Goal: Communication & Community: Answer question/provide support

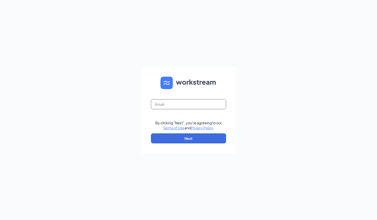
click at [193, 99] on input "text" at bounding box center [188, 104] width 75 height 10
click at [192, 104] on input "text" at bounding box center [188, 104] width 75 height 10
click at [180, 106] on input "text" at bounding box center [188, 104] width 75 height 10
click at [165, 105] on input "text" at bounding box center [188, 104] width 75 height 10
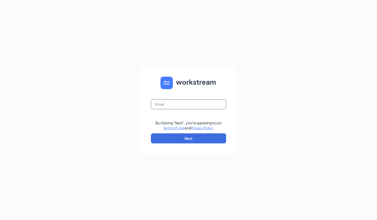
type input "[PERSON_NAME][EMAIL_ADDRESS][PERSON_NAME][DOMAIN_NAME]"
click at [195, 139] on button "Next" at bounding box center [188, 138] width 75 height 10
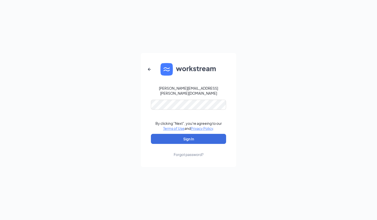
click at [196, 144] on link "Forgot password?" at bounding box center [189, 150] width 30 height 13
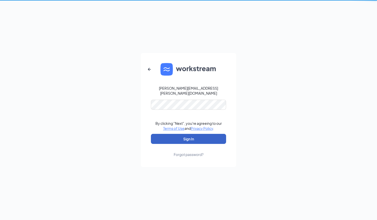
click at [188, 135] on button "Sign In" at bounding box center [188, 139] width 75 height 10
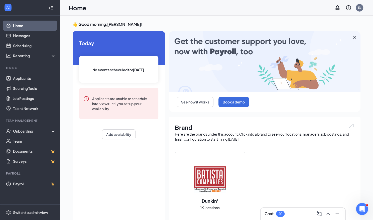
click at [330, 213] on icon "ChevronUp" at bounding box center [329, 213] width 6 height 6
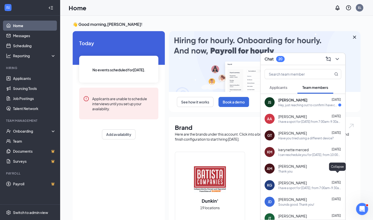
click at [337, 59] on icon "ChevronDown" at bounding box center [337, 59] width 3 height 2
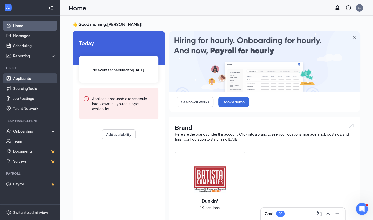
click at [26, 78] on link "Applicants" at bounding box center [34, 78] width 43 height 10
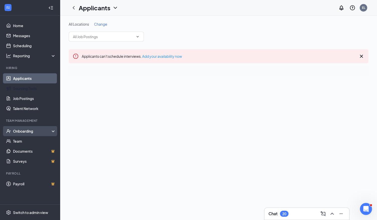
click at [36, 132] on div "Onboarding" at bounding box center [32, 130] width 39 height 5
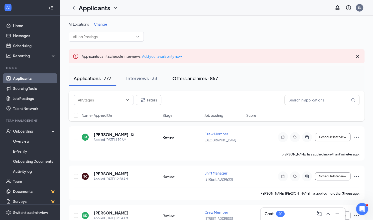
click at [189, 79] on div "Offers and hires · 857" at bounding box center [196, 78] width 46 height 6
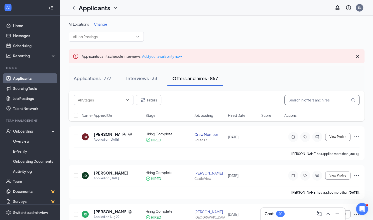
click at [321, 99] on input "text" at bounding box center [322, 100] width 75 height 10
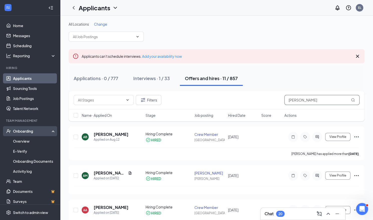
type input "ashley"
click at [20, 131] on div "Onboarding" at bounding box center [32, 130] width 39 height 5
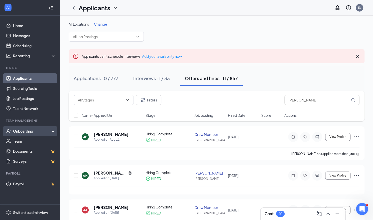
click at [23, 131] on div "Onboarding" at bounding box center [32, 130] width 39 height 5
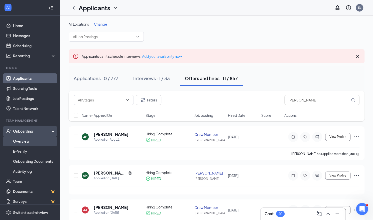
click at [23, 141] on link "Overview" at bounding box center [34, 141] width 43 height 10
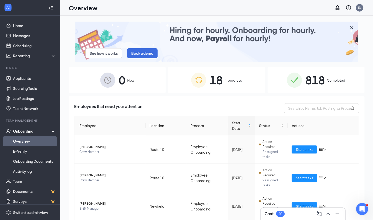
click at [318, 76] on span "818" at bounding box center [316, 79] width 20 height 17
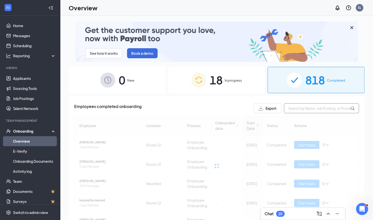
click at [313, 109] on input "text" at bounding box center [321, 108] width 75 height 10
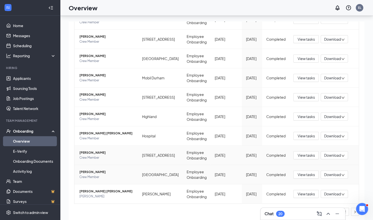
scroll to position [23, 0]
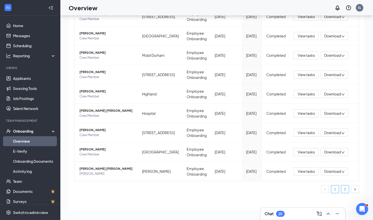
type input "ashley"
click at [342, 187] on link "2" at bounding box center [346, 189] width 8 height 8
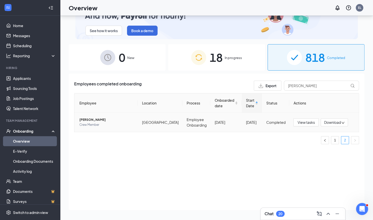
click at [91, 118] on span "Ashley N Berardesca" at bounding box center [107, 119] width 54 height 5
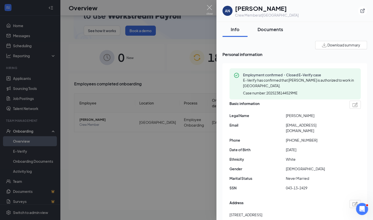
click at [265, 25] on button "Documents" at bounding box center [271, 29] width 36 height 15
click at [265, 29] on div "Documents" at bounding box center [271, 29] width 26 height 6
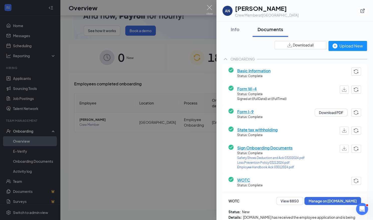
click at [247, 112] on span "Form I-9" at bounding box center [250, 111] width 25 height 6
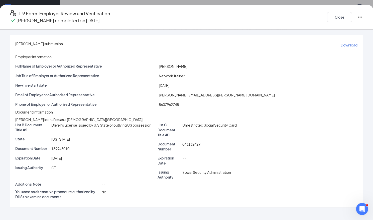
click at [341, 42] on p "Download" at bounding box center [349, 44] width 17 height 5
click at [327, 12] on button "Close" at bounding box center [339, 17] width 25 height 10
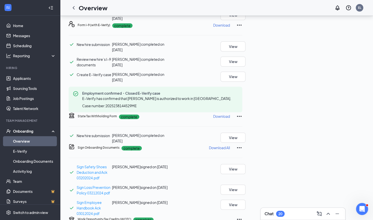
scroll to position [100, 0]
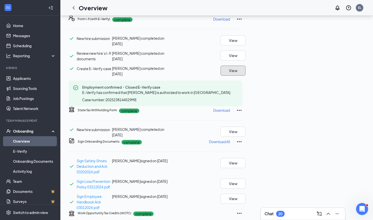
click at [246, 76] on button "View" at bounding box center [233, 70] width 25 height 10
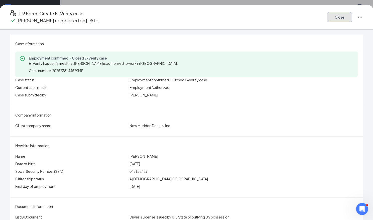
click at [327, 14] on button "Close" at bounding box center [339, 17] width 25 height 10
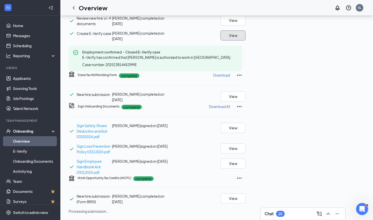
scroll to position [207, 0]
click at [246, 123] on button "View" at bounding box center [233, 128] width 25 height 10
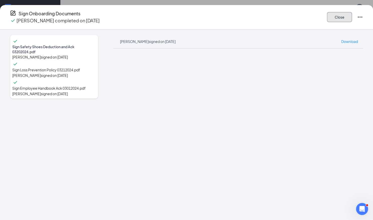
click at [327, 13] on button "Close" at bounding box center [339, 17] width 25 height 10
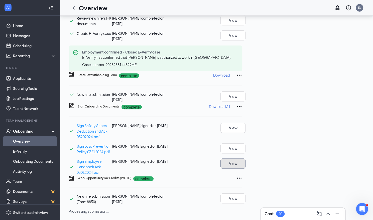
click at [246, 158] on button "View" at bounding box center [233, 163] width 25 height 10
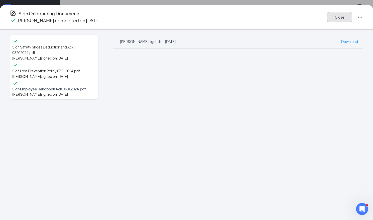
click at [327, 18] on button "Close" at bounding box center [339, 17] width 25 height 10
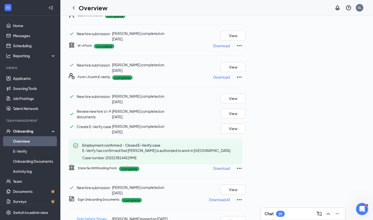
scroll to position [0, 0]
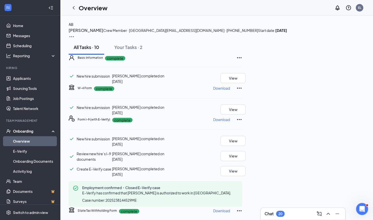
click at [21, 142] on link "Overview" at bounding box center [34, 141] width 43 height 10
click at [30, 143] on link "Overview" at bounding box center [34, 141] width 43 height 10
click at [26, 140] on link "Overview" at bounding box center [34, 141] width 43 height 10
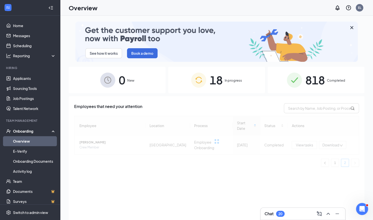
click at [308, 83] on span "818" at bounding box center [316, 79] width 20 height 17
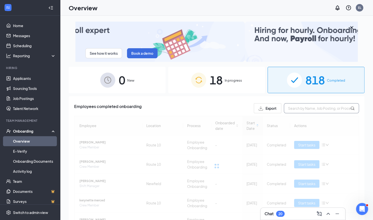
click at [299, 109] on input "text" at bounding box center [321, 108] width 75 height 10
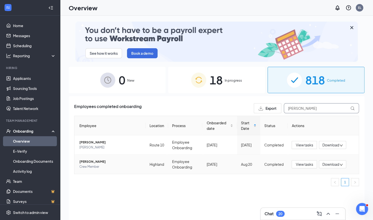
type input "luz"
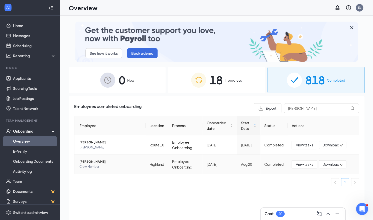
click at [88, 162] on span "Luz E Arizmendi" at bounding box center [111, 161] width 62 height 5
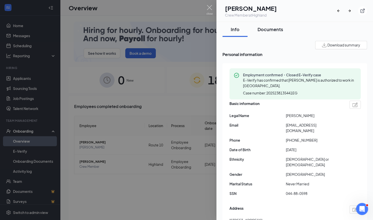
click at [270, 30] on div "Documents" at bounding box center [271, 29] width 26 height 6
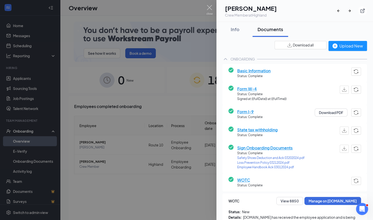
click at [244, 112] on span "Form I-9" at bounding box center [250, 111] width 25 height 6
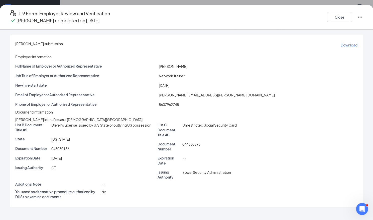
click at [341, 42] on p "Download" at bounding box center [349, 44] width 17 height 5
click at [327, 13] on button "Close" at bounding box center [339, 17] width 25 height 10
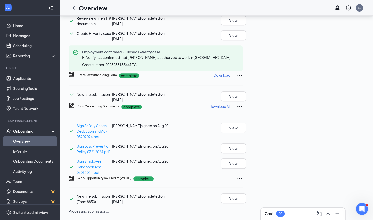
scroll to position [132, 0]
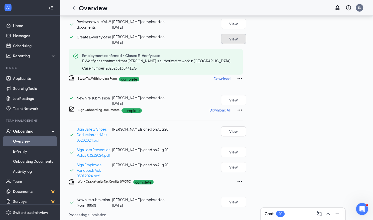
click at [246, 44] on button "View" at bounding box center [233, 39] width 25 height 10
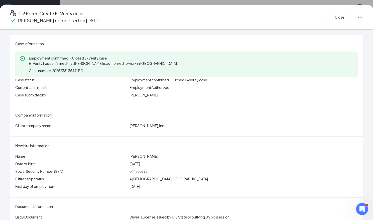
scroll to position [132, 0]
click at [327, 17] on button "Close" at bounding box center [339, 17] width 25 height 10
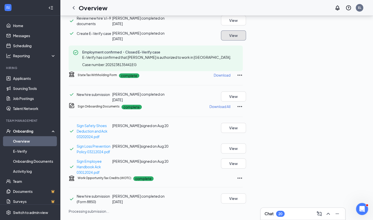
scroll to position [207, 0]
click at [246, 124] on button "View" at bounding box center [233, 128] width 25 height 10
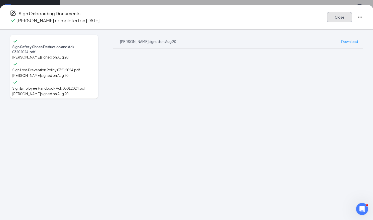
click at [327, 17] on button "Close" at bounding box center [339, 17] width 25 height 10
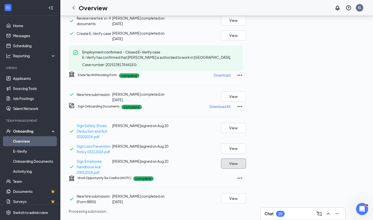
click at [246, 158] on button "View" at bounding box center [233, 163] width 25 height 10
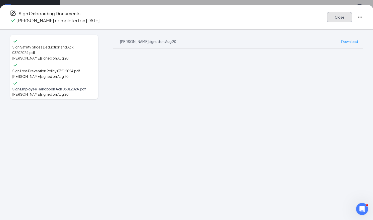
click at [327, 16] on button "Close" at bounding box center [339, 17] width 25 height 10
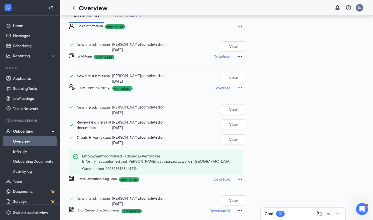
scroll to position [0, 0]
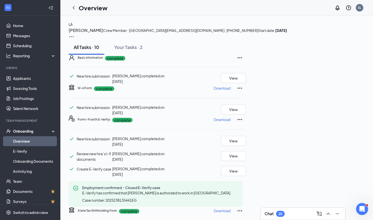
click at [37, 142] on link "Overview" at bounding box center [34, 141] width 43 height 10
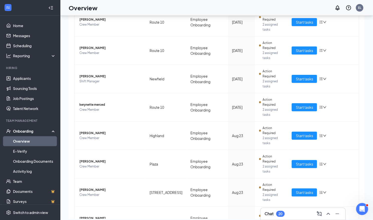
scroll to position [23, 0]
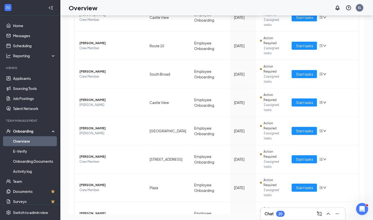
scroll to position [73, 0]
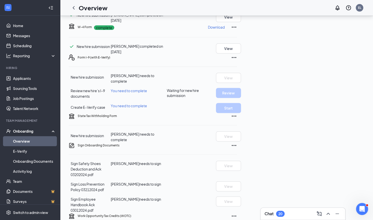
scroll to position [59, 0]
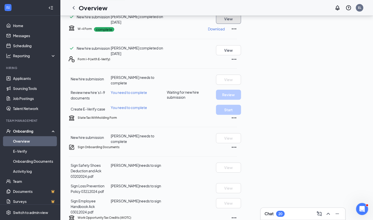
click at [241, 24] on button "View" at bounding box center [228, 19] width 25 height 10
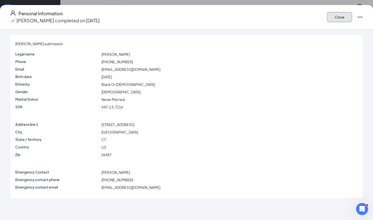
click at [327, 13] on button "Close" at bounding box center [339, 17] width 25 height 10
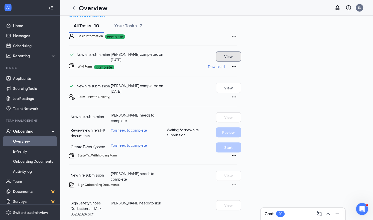
scroll to position [0, 0]
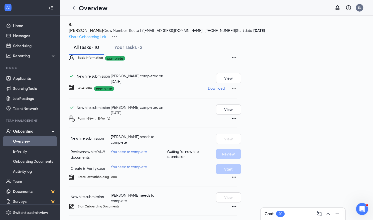
click at [106, 34] on p "Share Onboarding Link" at bounding box center [87, 37] width 37 height 6
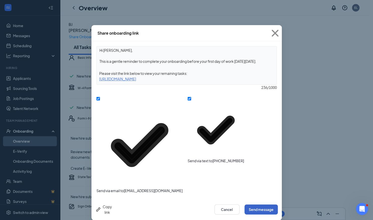
click at [256, 204] on button "Send message" at bounding box center [261, 209] width 33 height 10
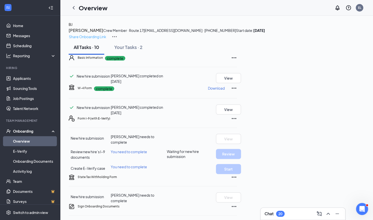
scroll to position [75, 0]
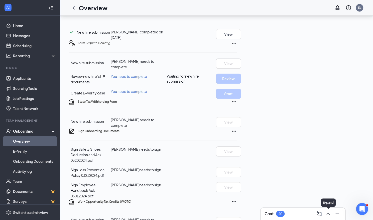
click at [328, 214] on icon "ChevronUp" at bounding box center [328, 213] width 3 height 2
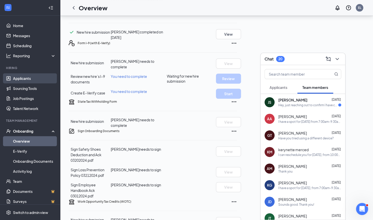
click at [27, 78] on link "Applicants" at bounding box center [34, 78] width 43 height 10
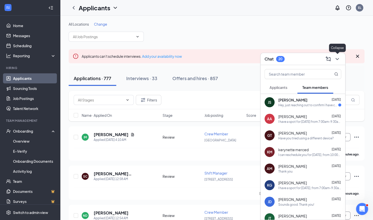
click at [338, 59] on icon "ChevronDown" at bounding box center [337, 59] width 3 height 2
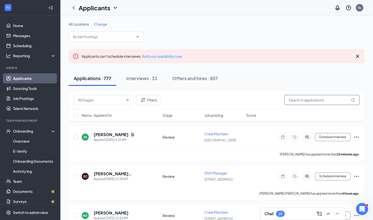
click at [320, 100] on input "text" at bounding box center [322, 100] width 75 height 10
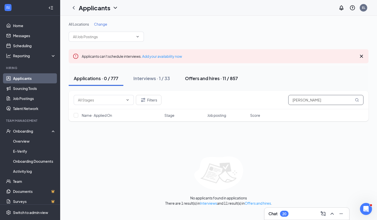
type input "ashley"
click at [211, 77] on div "Offers and hires · 11 / 857" at bounding box center [211, 78] width 53 height 6
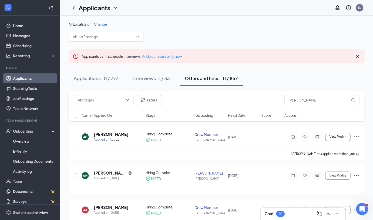
click at [235, 115] on span "Hired Date" at bounding box center [237, 115] width 18 height 5
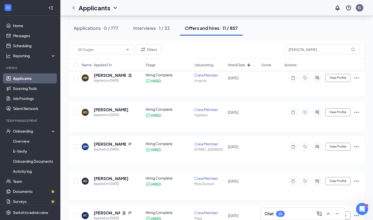
scroll to position [226, 0]
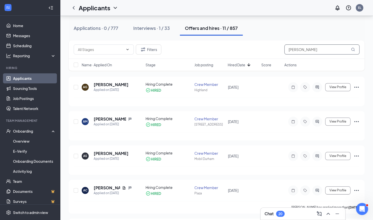
drag, startPoint x: 309, startPoint y: 50, endPoint x: 261, endPoint y: 53, distance: 47.7
click at [261, 53] on div "Filters ashley" at bounding box center [217, 49] width 286 height 10
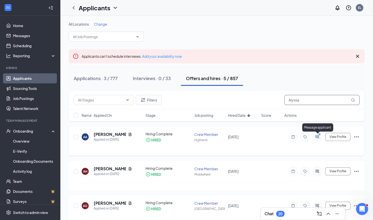
type input "Alyssa"
click at [319, 135] on circle "PrimaryDot" at bounding box center [320, 134] width 2 height 2
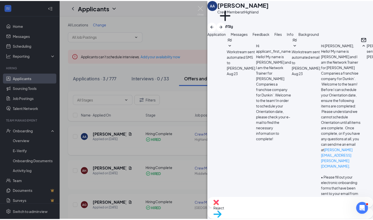
scroll to position [279, 0]
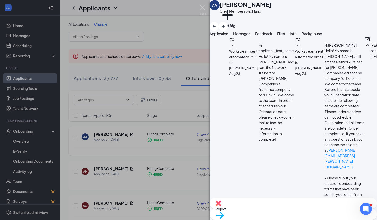
click at [26, 141] on div "AA Alyssa Alvarado Crew Member at Highland Add a tag Application Messages Feedb…" at bounding box center [188, 110] width 377 height 220
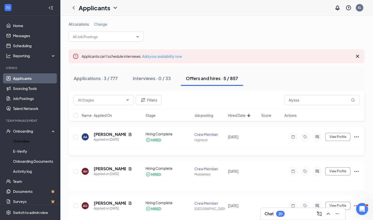
click at [26, 141] on link "Overview" at bounding box center [34, 141] width 43 height 10
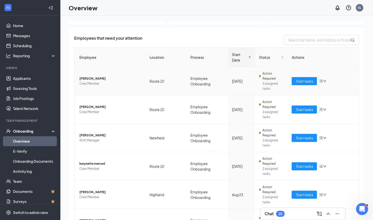
scroll to position [100, 0]
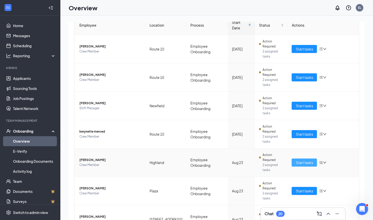
click at [301, 160] on span "Start tasks" at bounding box center [304, 163] width 17 height 6
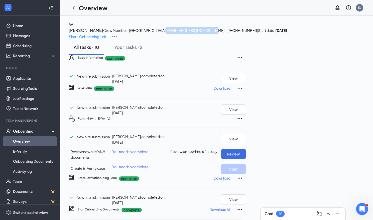
drag, startPoint x: 109, startPoint y: 49, endPoint x: 156, endPoint y: 49, distance: 47.2
click at [156, 40] on div "AA Alyssa Alvarado Crew Member · Highland allyalvarado06@icloud.com · (860) 322…" at bounding box center [217, 31] width 296 height 18
copy span "allyalvarado06@icloud.com"
click at [14, 79] on link "Applicants" at bounding box center [34, 78] width 43 height 10
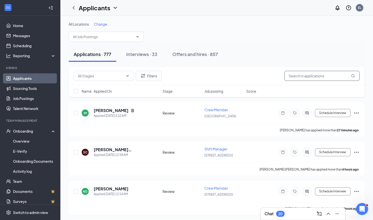
click at [309, 76] on input "text" at bounding box center [322, 76] width 75 height 10
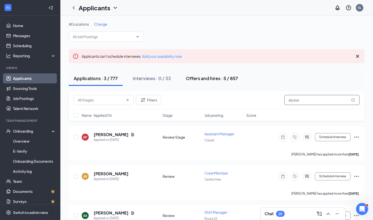
type input "alyssa"
click at [222, 79] on div "Offers and hires · 5 / 857" at bounding box center [212, 78] width 52 height 6
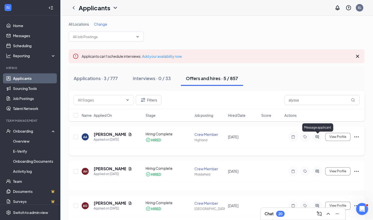
click at [319, 137] on icon "ActiveChat" at bounding box center [317, 136] width 3 height 3
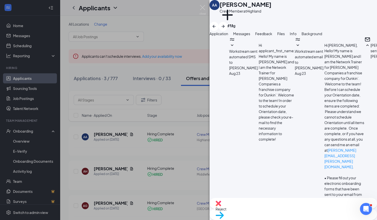
scroll to position [279, 0]
checkbox input "true"
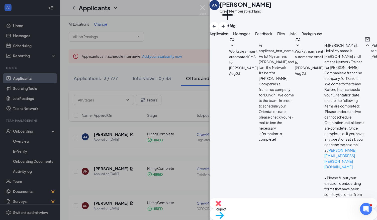
type textarea "Great, I sent email with your orientation details."
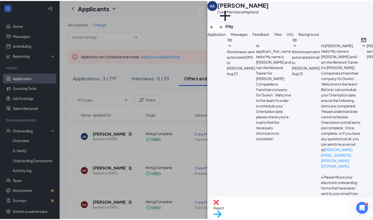
scroll to position [343, 0]
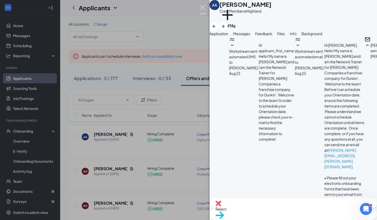
click at [202, 7] on img at bounding box center [203, 10] width 6 height 10
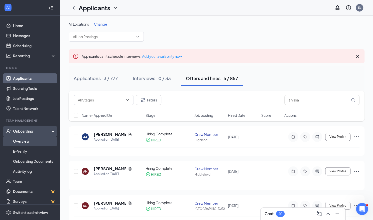
click at [24, 140] on link "Overview" at bounding box center [34, 141] width 43 height 10
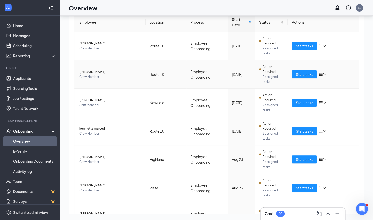
scroll to position [109, 0]
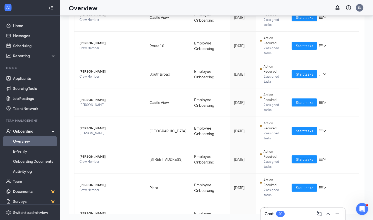
scroll to position [73, 0]
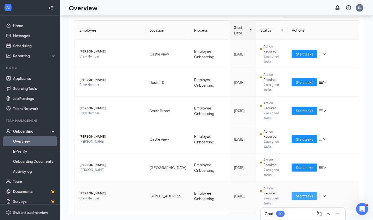
click at [304, 193] on span "Start tasks" at bounding box center [304, 196] width 17 height 6
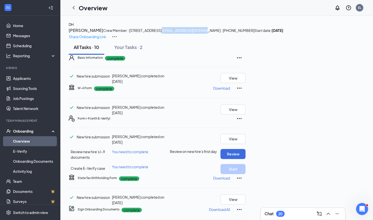
drag, startPoint x: 109, startPoint y: 48, endPoint x: 154, endPoint y: 47, distance: 44.9
click at [154, 40] on div "DH Devon Henderson Crew Member · 893 East Main devonrocka08@gmail.com · (203) 7…" at bounding box center [217, 31] width 296 height 18
copy span "devonrocka08@gmail.com"
click at [183, 40] on div "DH Devon Henderson Crew Member · 893 East Main devonrocka08@gmail.com · (203) 7…" at bounding box center [217, 31] width 296 height 18
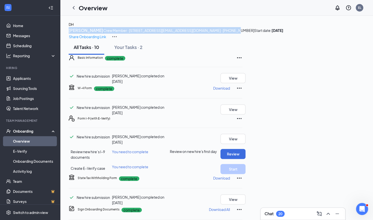
drag, startPoint x: 187, startPoint y: 48, endPoint x: 106, endPoint y: 48, distance: 80.3
click at [106, 40] on div "DH Devon Henderson Crew Member · 893 East Main devonrocka08@gmail.com · (203) 7…" at bounding box center [217, 31] width 296 height 18
drag, startPoint x: 106, startPoint y: 48, endPoint x: 190, endPoint y: 50, distance: 83.6
click at [190, 40] on div "DH Devon Henderson Crew Member · 893 East Main devonrocka08@gmail.com · (203) 7…" at bounding box center [217, 31] width 296 height 18
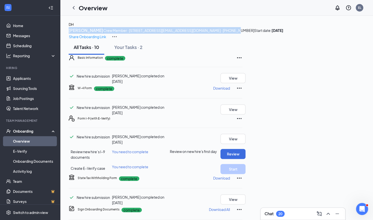
click at [190, 33] on span "devonrocka08@gmail.com · (203) 715-8677" at bounding box center [208, 30] width 93 height 5
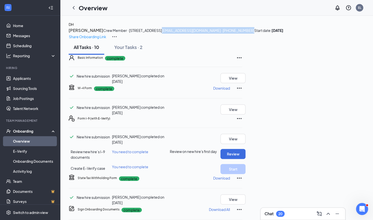
drag, startPoint x: 190, startPoint y: 50, endPoint x: 117, endPoint y: 51, distance: 72.7
click at [162, 33] on span "devonrocka08@gmail.com · (203) 715-8677" at bounding box center [208, 30] width 93 height 5
click at [32, 140] on link "Overview" at bounding box center [34, 141] width 43 height 10
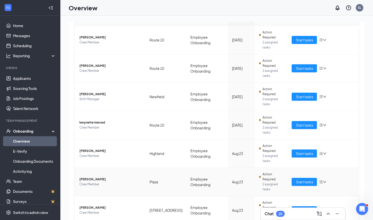
scroll to position [23, 0]
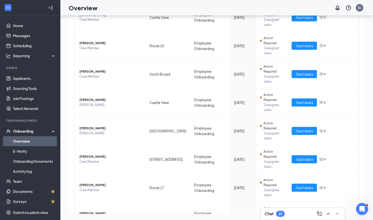
scroll to position [73, 0]
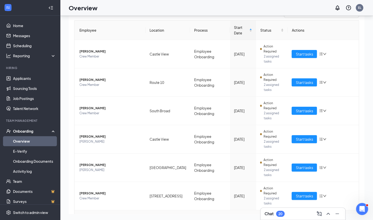
click at [303, 219] on span "Start tasks" at bounding box center [304, 224] width 17 height 6
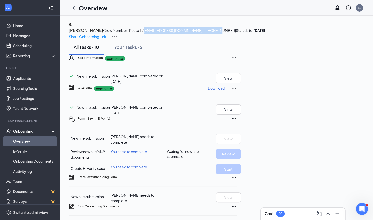
drag, startPoint x: 109, startPoint y: 50, endPoint x: 185, endPoint y: 47, distance: 76.0
click at [185, 40] on div "BJ Brandon Jackson Crew Member · Route 17 bobcousey613@gmail.com · (959) 246-50…" at bounding box center [217, 31] width 296 height 18
copy span "bobcousey613@gmail.com · (959) 246-5004"
click at [39, 140] on link "Overview" at bounding box center [34, 141] width 43 height 10
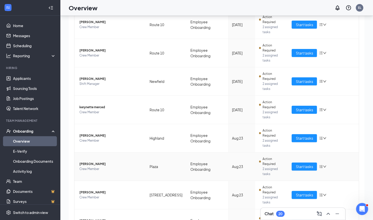
scroll to position [23, 0]
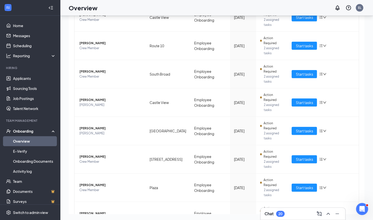
scroll to position [73, 0]
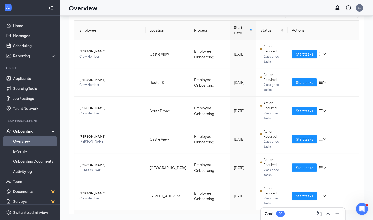
click at [304, 219] on span "Start tasks" at bounding box center [304, 224] width 17 height 6
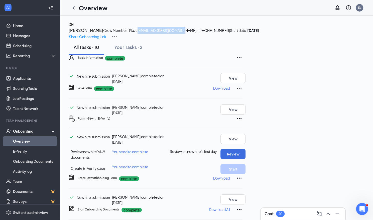
drag, startPoint x: 110, startPoint y: 47, endPoint x: 154, endPoint y: 47, distance: 43.9
click at [154, 40] on div "DH Dion Hill Crew Member · Plaza dionsmalls71@gmail.com · (203) 615-1005 Start …" at bounding box center [217, 31] width 296 height 18
copy span "dionsmalls71@gmail.com"
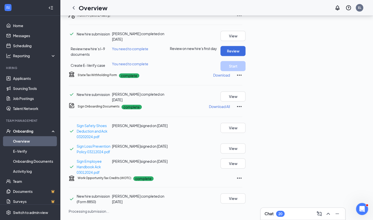
scroll to position [176, 0]
click at [23, 79] on link "Applicants" at bounding box center [34, 78] width 43 height 10
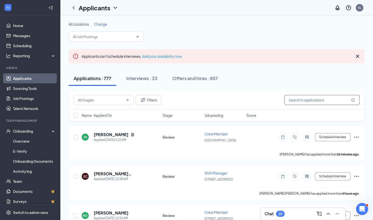
click at [299, 100] on input "text" at bounding box center [322, 100] width 75 height 10
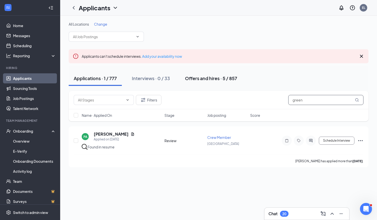
type input "green"
click at [220, 78] on div "Offers and hires · 5 / 857" at bounding box center [211, 78] width 52 height 6
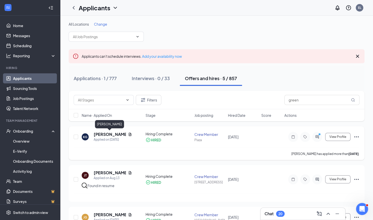
click at [107, 134] on h5 "Khalil Green" at bounding box center [110, 134] width 32 height 6
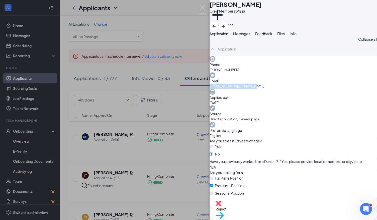
drag, startPoint x: 299, startPoint y: 82, endPoint x: 351, endPoint y: 81, distance: 51.7
click at [351, 81] on div "Email khalilgreen021@gmail.com" at bounding box center [294, 80] width 168 height 16
copy span "khalilgreen021@gmail.com"
click at [250, 36] on button "Messages" at bounding box center [241, 34] width 17 height 6
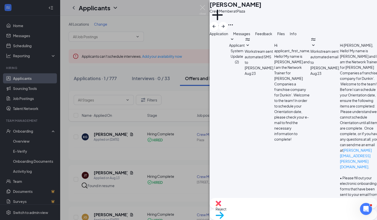
scroll to position [174, 0]
checkbox input "true"
type textarea "Great, I sent email with your orientation details."
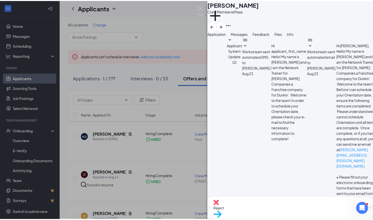
scroll to position [233, 0]
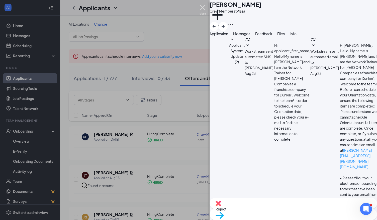
click at [203, 6] on img at bounding box center [203, 10] width 6 height 10
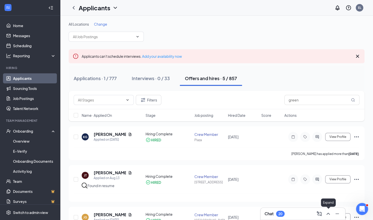
click at [330, 215] on icon "ChevronUp" at bounding box center [329, 213] width 6 height 6
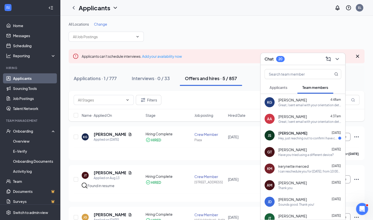
click at [302, 141] on div "JS JANICE SANTIAGO Aug 26 Hey, just reaching out to confirm I have completed th…" at bounding box center [303, 135] width 85 height 17
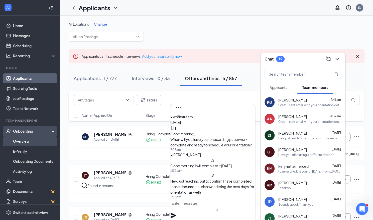
click at [29, 143] on link "Overview" at bounding box center [34, 141] width 43 height 10
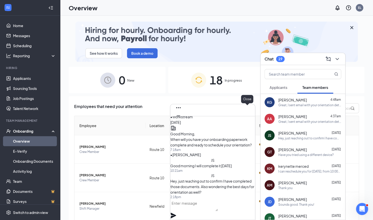
click at [180, 122] on icon "Cross" at bounding box center [178, 123] width 3 height 3
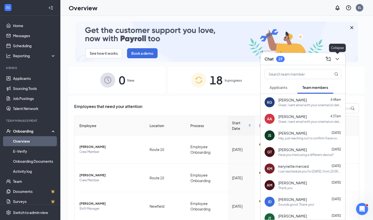
click at [337, 59] on icon "ChevronDown" at bounding box center [337, 59] width 3 height 2
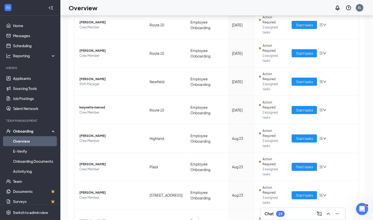
scroll to position [23, 0]
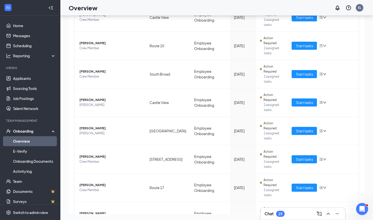
scroll to position [73, 0]
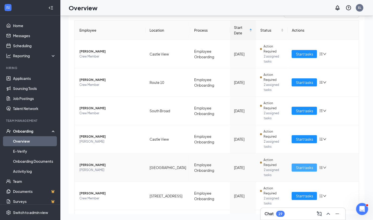
click at [296, 165] on span "Start tasks" at bounding box center [304, 168] width 17 height 6
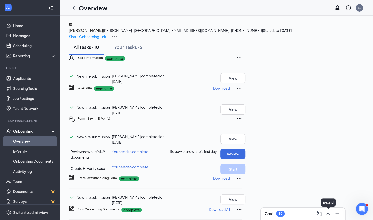
click at [327, 212] on icon "ChevronUp" at bounding box center [329, 213] width 6 height 6
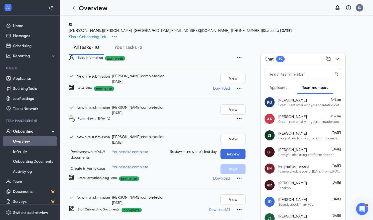
click at [290, 131] on span "JANICE SANTIAGO" at bounding box center [293, 132] width 29 height 5
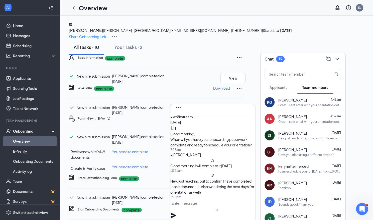
click at [194, 210] on textarea at bounding box center [194, 205] width 47 height 12
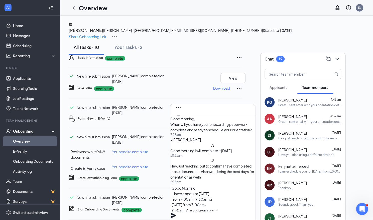
scroll to position [5, 0]
type textarea "Good Morning, I have a spot for tomorrow from 7:00am-9:30am or Friday from 7:00…"
click at [176, 212] on icon "Plane" at bounding box center [174, 215] width 6 height 6
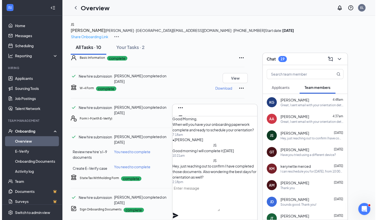
scroll to position [0, 0]
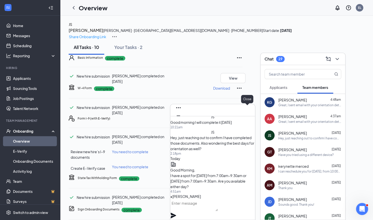
click at [182, 121] on icon "Cross" at bounding box center [179, 124] width 6 height 6
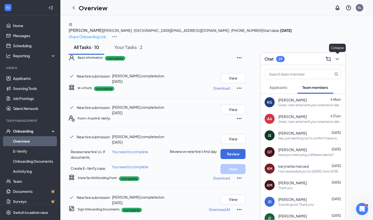
click at [336, 58] on icon "ChevronDown" at bounding box center [338, 59] width 6 height 6
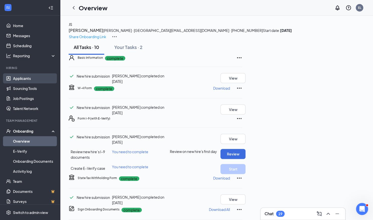
click at [25, 76] on link "Applicants" at bounding box center [34, 78] width 43 height 10
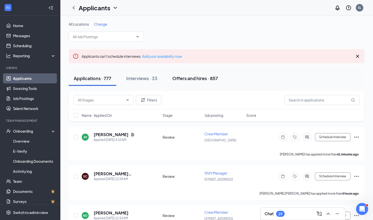
click at [195, 80] on div "Offers and hires · 857" at bounding box center [196, 78] width 46 height 6
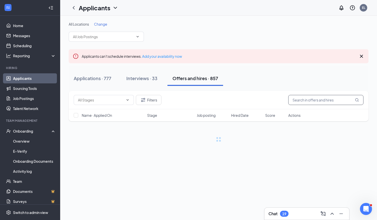
click at [301, 100] on input "text" at bounding box center [325, 100] width 75 height 10
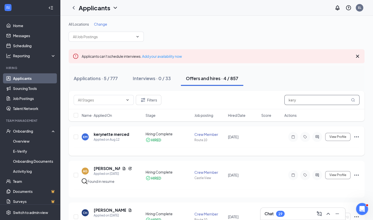
type input "kery"
click at [319, 137] on icon "ActiveChat" at bounding box center [317, 136] width 3 height 3
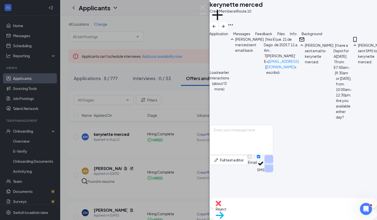
scroll to position [317, 0]
drag, startPoint x: 245, startPoint y: 134, endPoint x: 342, endPoint y: 146, distance: 97.8
click at [251, 158] on input "Email" at bounding box center [249, 156] width 3 height 3
checkbox input "true"
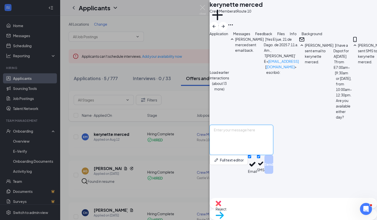
paste textarea "I can reschedule you for Thursday, September 4, from 10:00am-12:30pm. Are you a…"
type textarea "I can reschedule you for Thursday, September 4, from 10:00am-12:30pm. Are you a…"
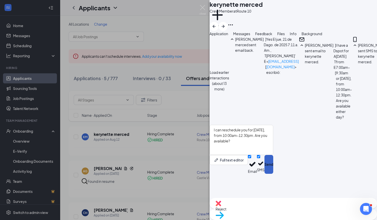
click at [273, 174] on button "Send" at bounding box center [269, 164] width 9 height 19
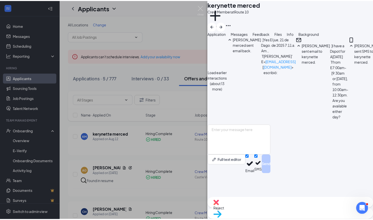
scroll to position [392, 0]
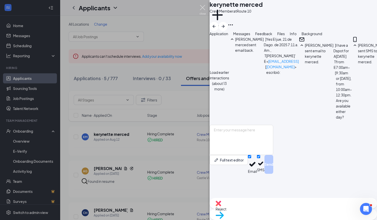
click at [201, 7] on img at bounding box center [203, 10] width 6 height 10
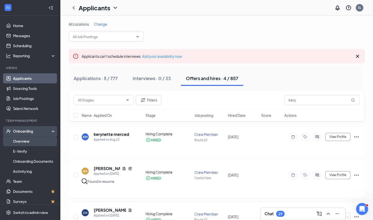
click at [24, 143] on link "Overview" at bounding box center [34, 141] width 43 height 10
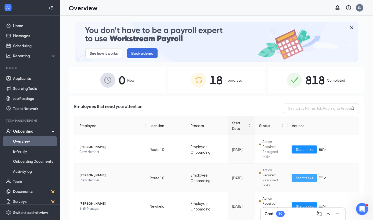
click at [303, 175] on span "Start tasks" at bounding box center [304, 178] width 17 height 6
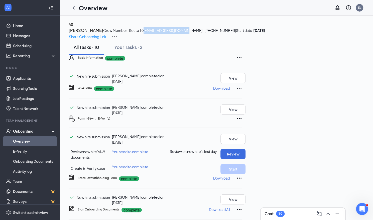
drag, startPoint x: 109, startPoint y: 49, endPoint x: 152, endPoint y: 50, distance: 42.7
click at [152, 40] on div "AS Araceliz Sanchez Crew Member · Route 10 araceliz5207@gmail.com · (203) 231-8…" at bounding box center [217, 31] width 296 height 18
copy span "araceliz5207@gmail.com"
click at [40, 138] on link "Overview" at bounding box center [34, 141] width 43 height 10
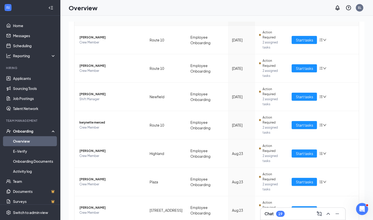
scroll to position [23, 0]
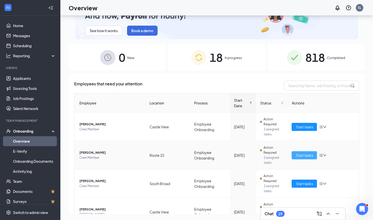
click at [304, 152] on span "Start tasks" at bounding box center [304, 155] width 17 height 6
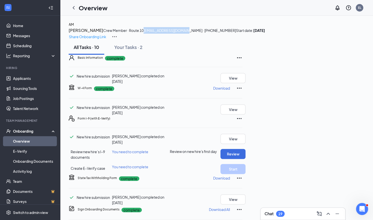
drag, startPoint x: 110, startPoint y: 51, endPoint x: 154, endPoint y: 49, distance: 44.2
click at [154, 34] on div "Angel Martínez - Malavet Crew Member · Route 10 angelvvs0223@gmail.com · (475) …" at bounding box center [217, 30] width 296 height 7
copy span "angelvvs0223@gmail.com"
click at [35, 140] on link "Overview" at bounding box center [34, 141] width 43 height 10
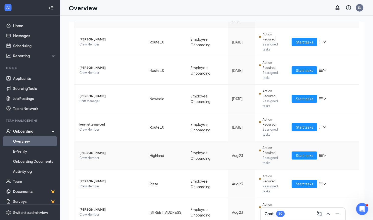
scroll to position [109, 0]
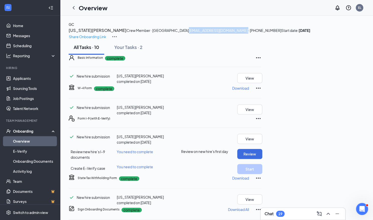
drag, startPoint x: 110, startPoint y: 50, endPoint x: 169, endPoint y: 48, distance: 59.0
click at [169, 40] on div "GC Georgia Cunningham Crew Member · Highland georgiacunningham19@gmail.com · (2…" at bounding box center [217, 31] width 296 height 18
copy span "georgiacunningham19@gmail.com"
click at [39, 139] on link "Overview" at bounding box center [34, 141] width 43 height 10
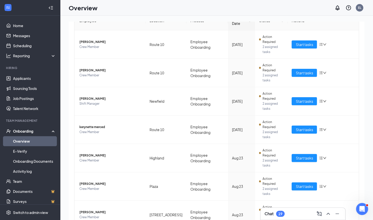
scroll to position [109, 0]
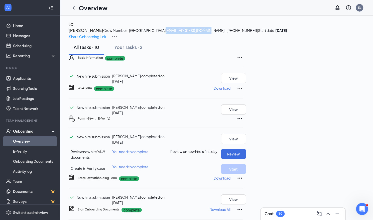
drag, startPoint x: 107, startPoint y: 50, endPoint x: 155, endPoint y: 48, distance: 48.2
click at [155, 40] on div "LO Lilly O'Neil Crew Member · Highland josieandme02@gmail.com · (315) 916-5516 …" at bounding box center [217, 31] width 296 height 18
copy span "josieandme02@gmail.com"
click at [30, 142] on link "Overview" at bounding box center [34, 141] width 43 height 10
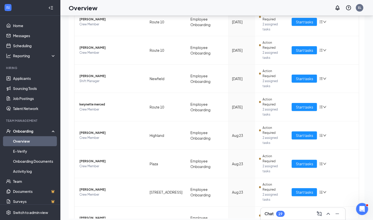
scroll to position [23, 0]
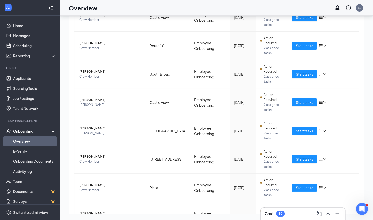
scroll to position [73, 0]
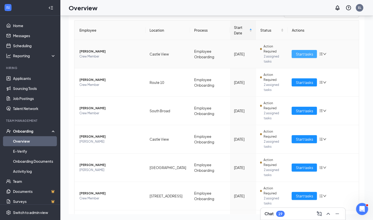
click at [299, 51] on span "Start tasks" at bounding box center [304, 54] width 17 height 6
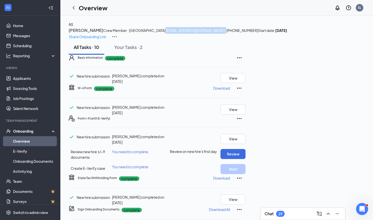
drag, startPoint x: 120, startPoint y: 50, endPoint x: 166, endPoint y: 47, distance: 45.2
click at [167, 33] on span "analeisesalgado9118@gmail.com · (203) 598-5233" at bounding box center [212, 30] width 93 height 5
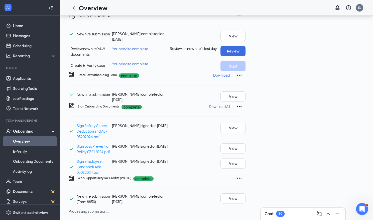
click at [42, 142] on link "Overview" at bounding box center [34, 141] width 43 height 10
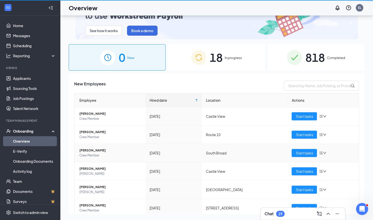
scroll to position [23, 0]
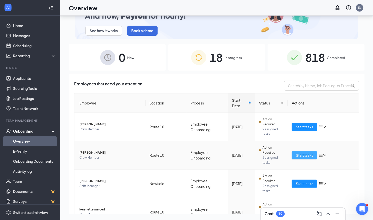
click at [300, 152] on span "Start tasks" at bounding box center [304, 155] width 17 height 6
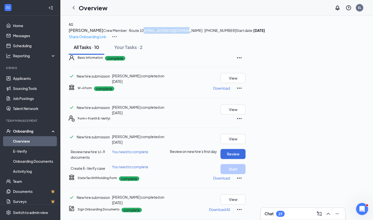
drag, startPoint x: 109, startPoint y: 49, endPoint x: 152, endPoint y: 50, distance: 42.6
click at [152, 40] on div "AS Araceliz Sanchez Crew Member · Route 10 araceliz5207@gmail.com · (203) 231-8…" at bounding box center [217, 31] width 296 height 18
copy span "araceliz5207@gmail.com"
click at [32, 140] on link "Overview" at bounding box center [34, 141] width 43 height 10
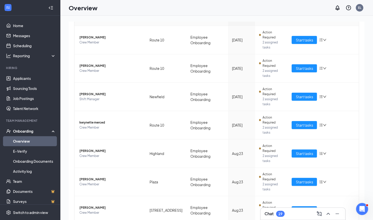
scroll to position [1, 0]
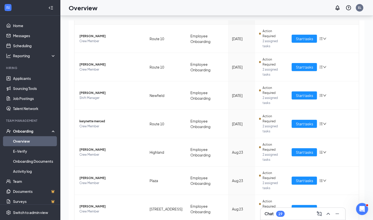
click at [338, 195] on div "Employee Location Process Start Date Status Actions Bryttnie Turner Crew Member…" at bounding box center [216, 164] width 285 height 319
click at [341, 196] on div "Employee Location Process Start Date Status Actions Bryttnie Turner Crew Member…" at bounding box center [216, 164] width 285 height 319
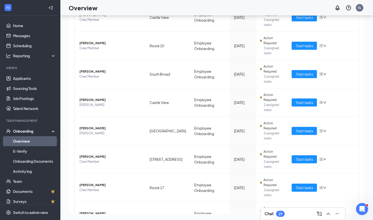
scroll to position [73, 0]
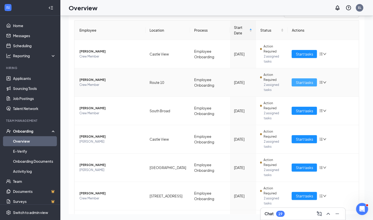
click at [307, 80] on span "Start tasks" at bounding box center [304, 83] width 17 height 6
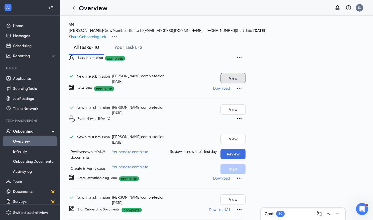
click at [246, 83] on button "View" at bounding box center [233, 78] width 25 height 10
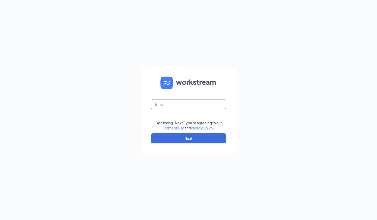
click at [204, 103] on input "text" at bounding box center [188, 104] width 75 height 10
click at [203, 103] on input "text" at bounding box center [188, 104] width 75 height 10
click at [203, 105] on input "text" at bounding box center [188, 104] width 75 height 10
type input "[PERSON_NAME][EMAIL_ADDRESS][PERSON_NAME][DOMAIN_NAME]"
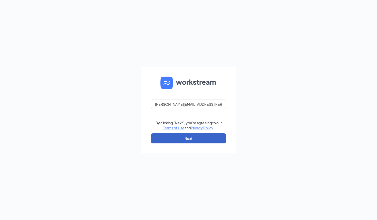
click at [198, 141] on button "Next" at bounding box center [188, 138] width 75 height 10
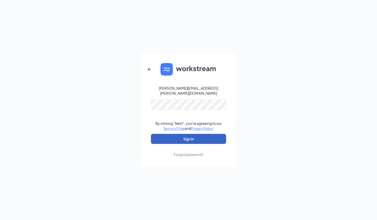
click at [184, 136] on button "Sign In" at bounding box center [188, 139] width 75 height 10
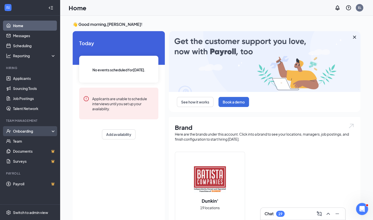
click at [24, 130] on div "Onboarding" at bounding box center [32, 130] width 39 height 5
